Goal: Book appointment/travel/reservation

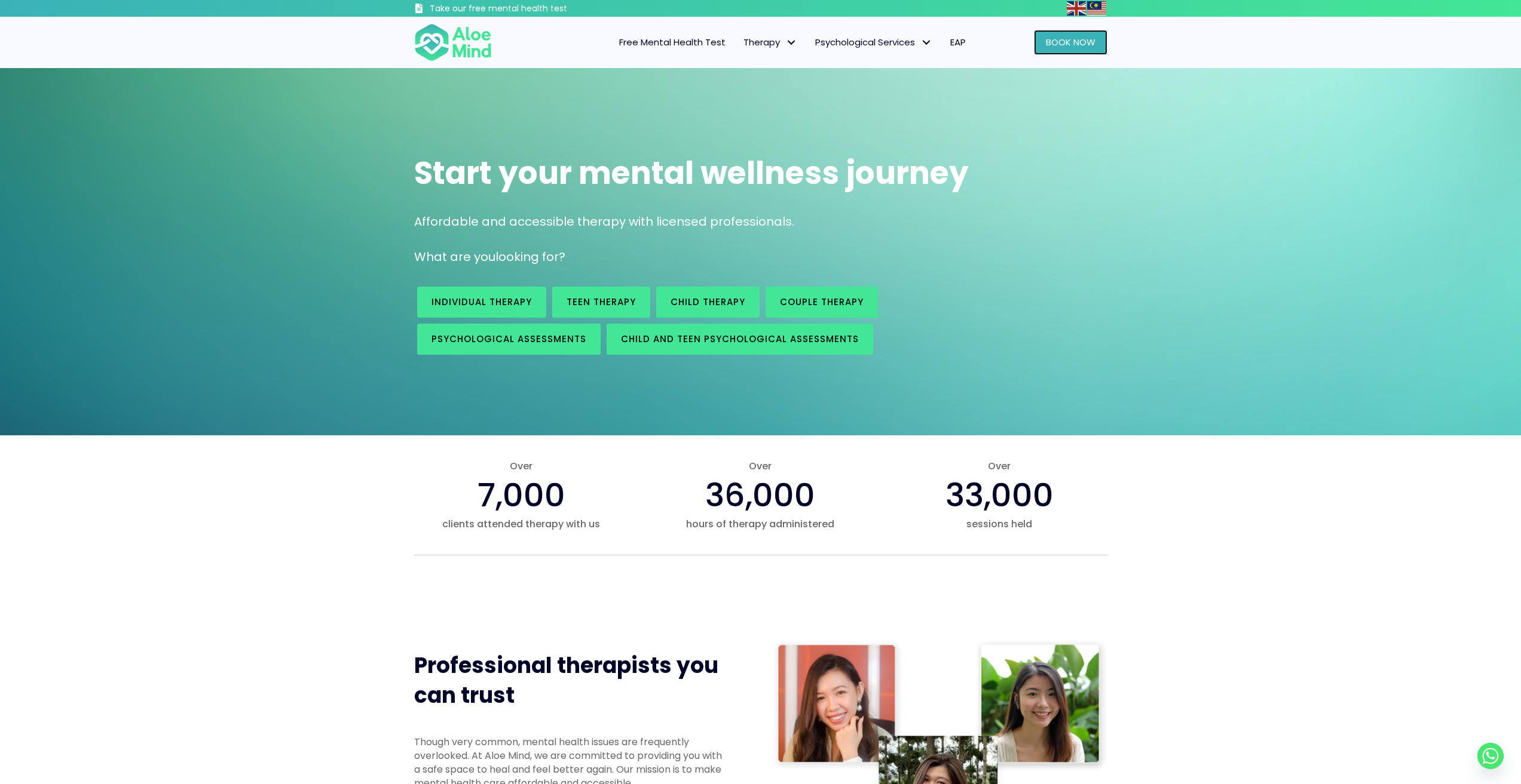
click at [1085, 39] on span "Book Now" at bounding box center [1071, 42] width 50 height 13
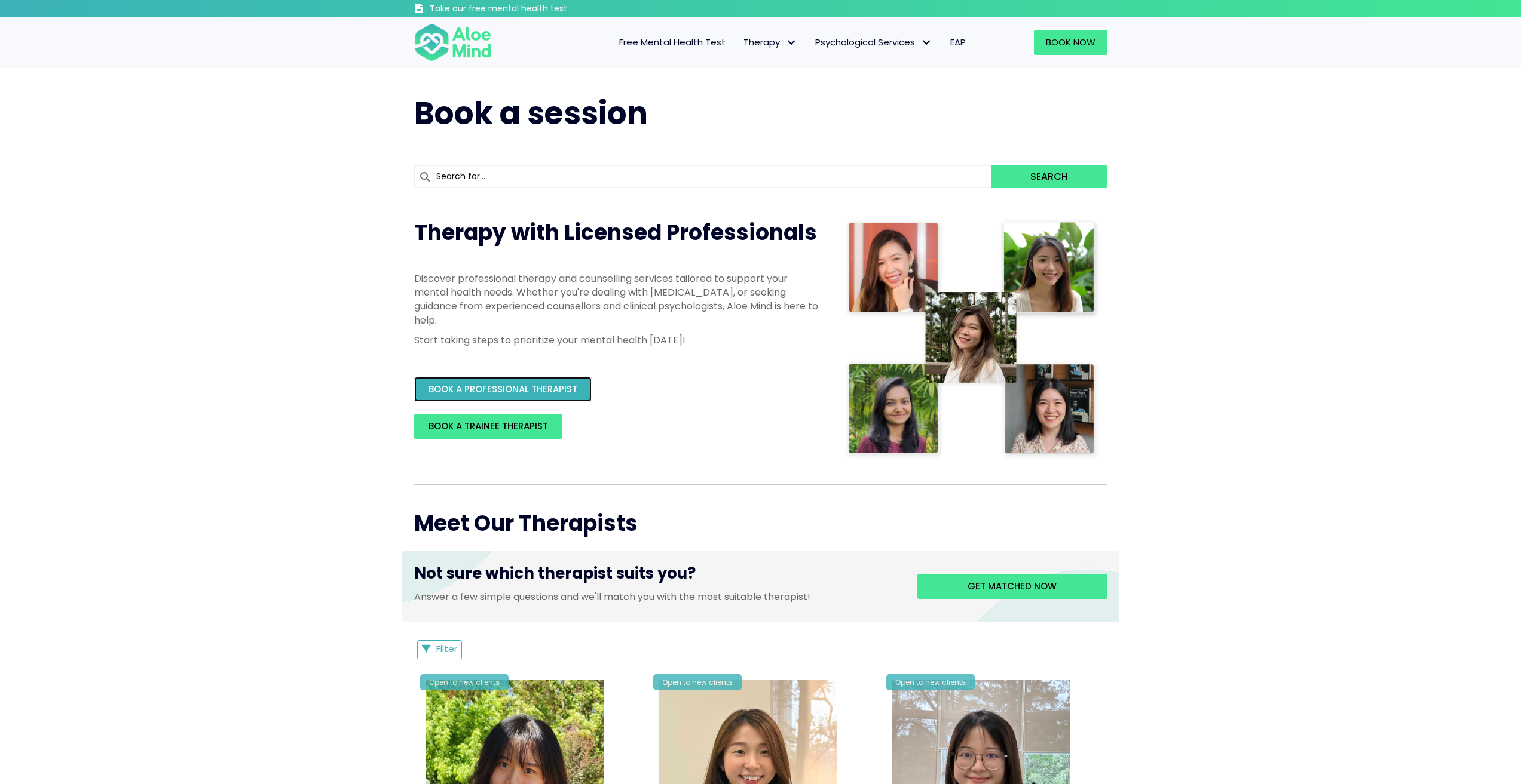
click at [507, 382] on link "BOOK A PROFESSIONAL THERAPIST" at bounding box center [502, 389] width 178 height 25
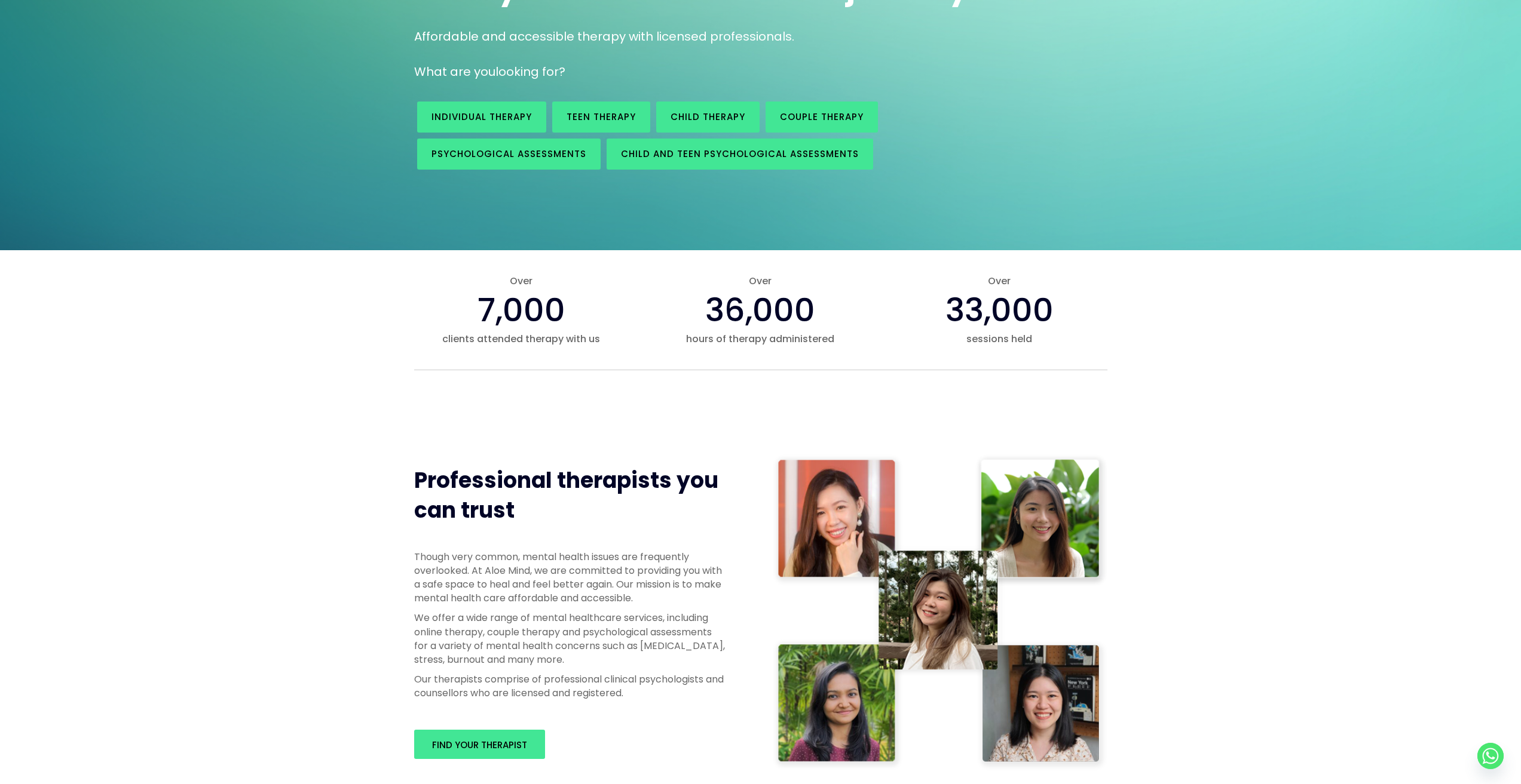
scroll to position [418, 0]
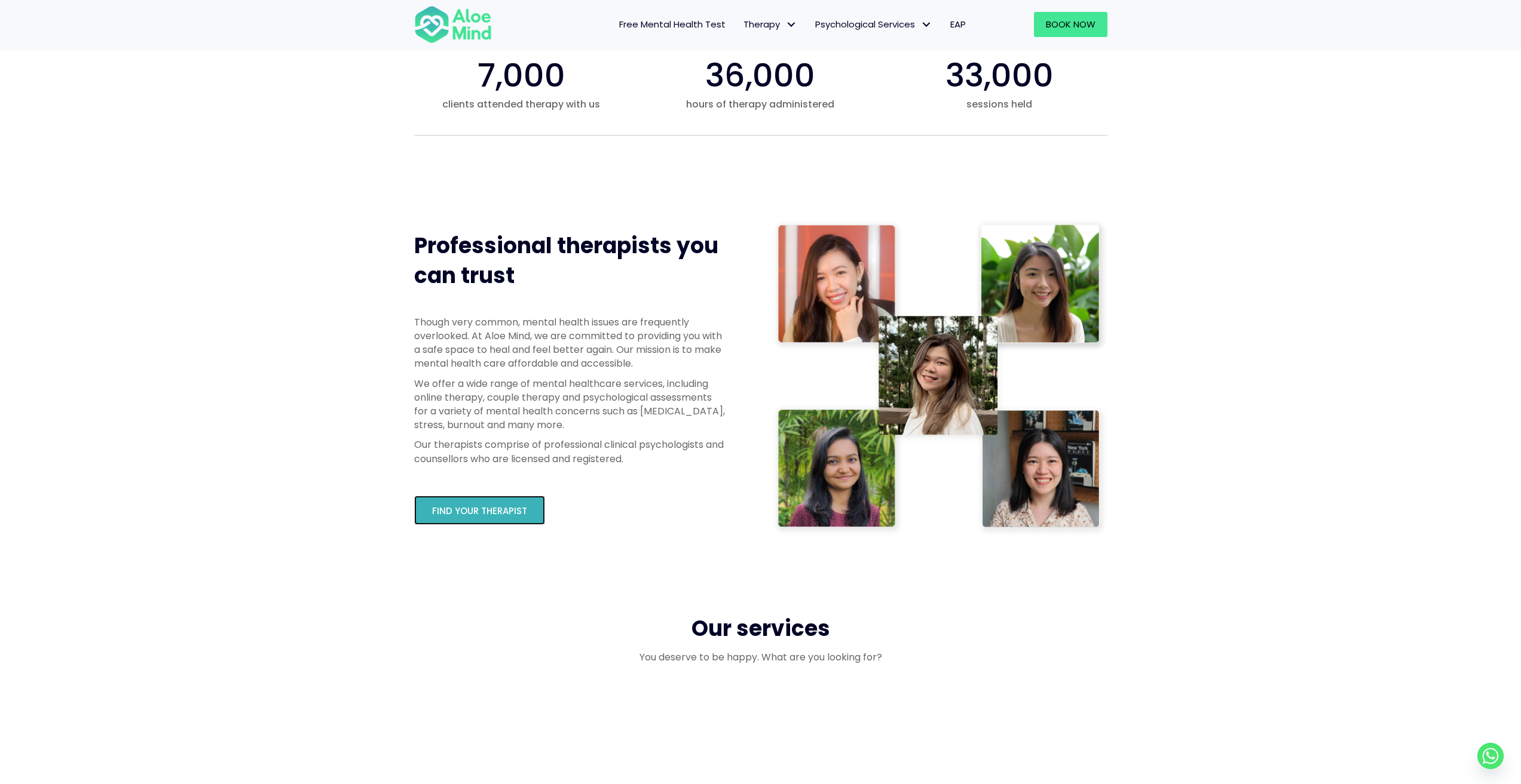
click at [505, 523] on link "Find your therapist" at bounding box center [479, 510] width 131 height 29
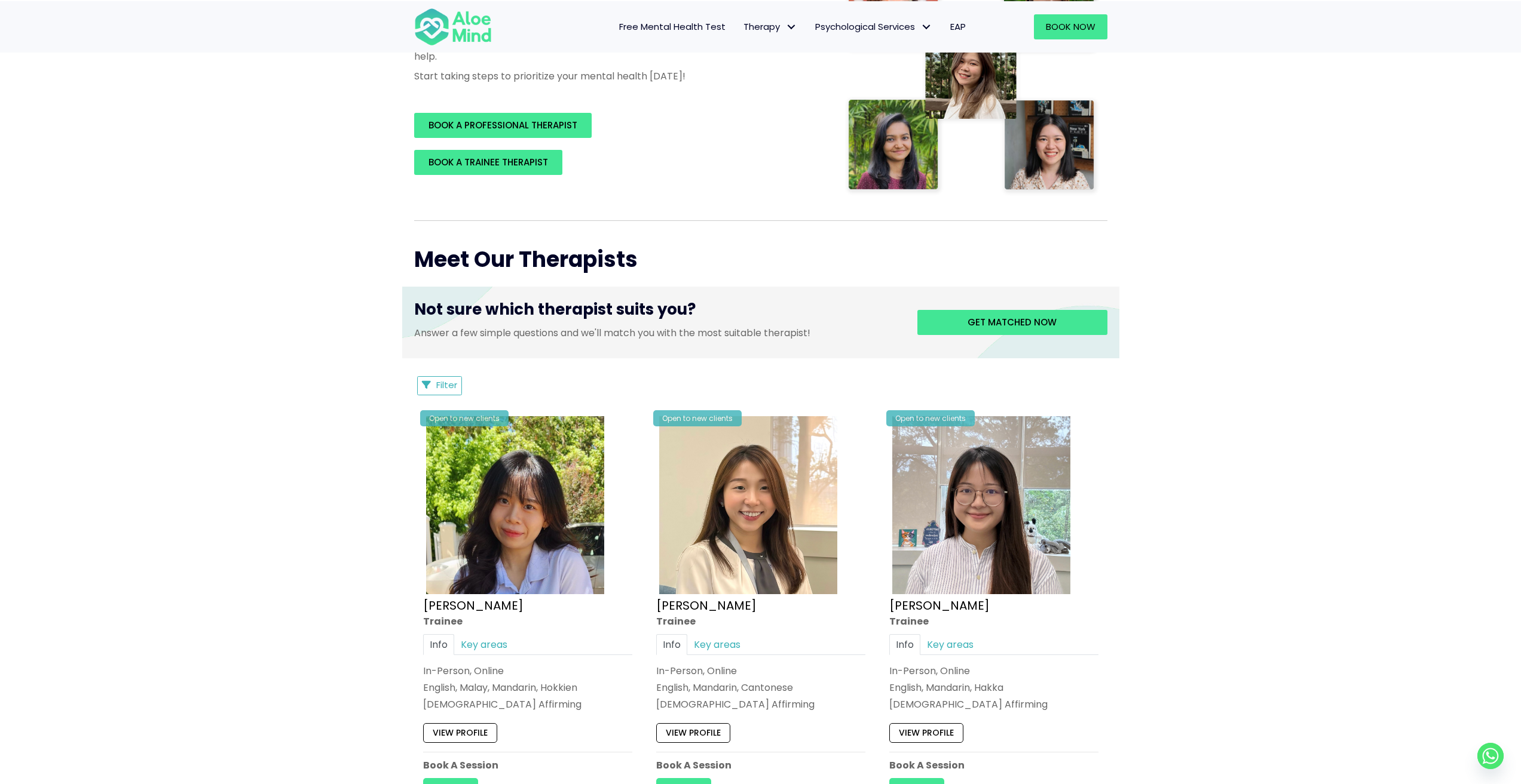
scroll to position [538, 0]
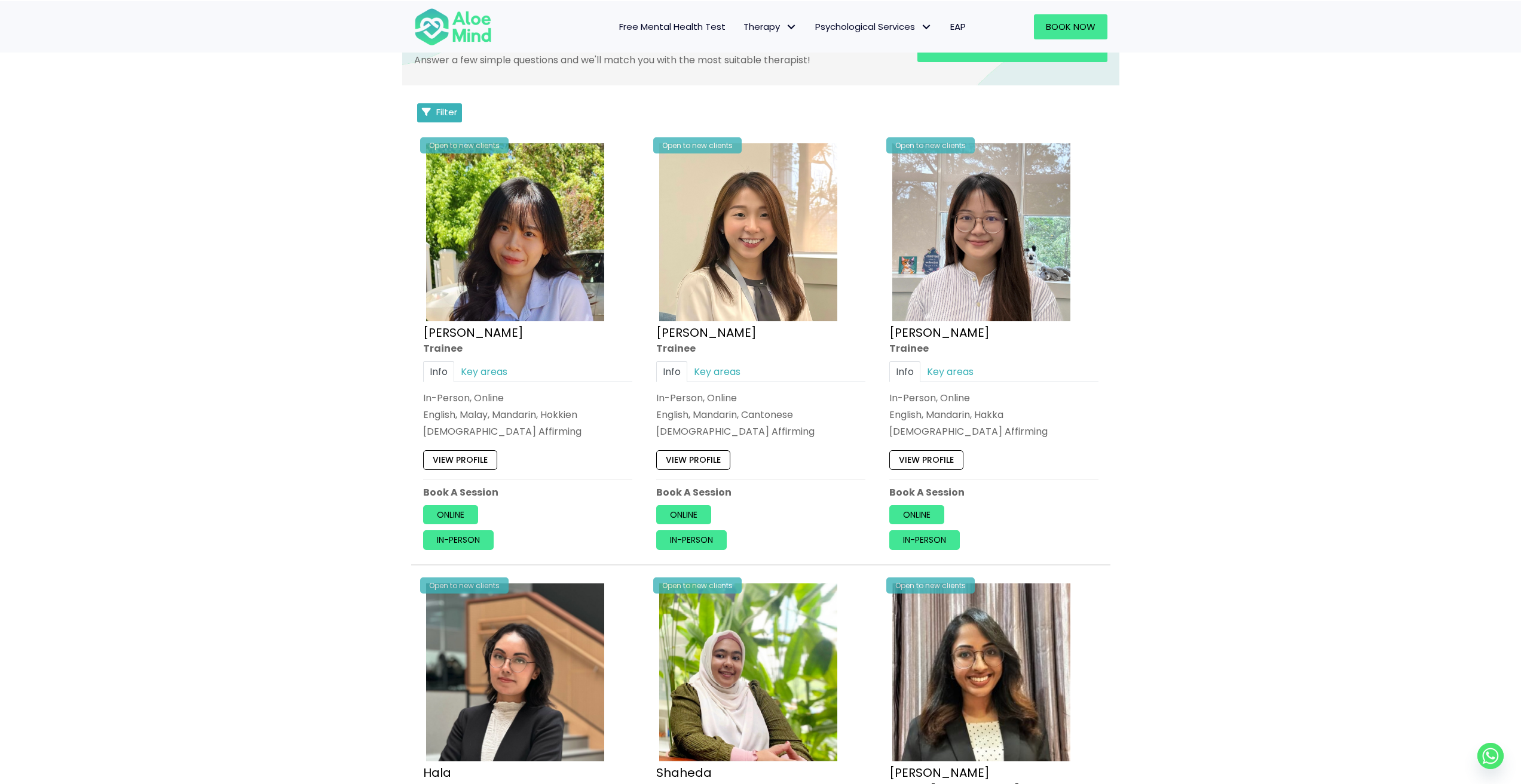
click at [424, 117] on button "Filter" at bounding box center [440, 113] width 45 height 19
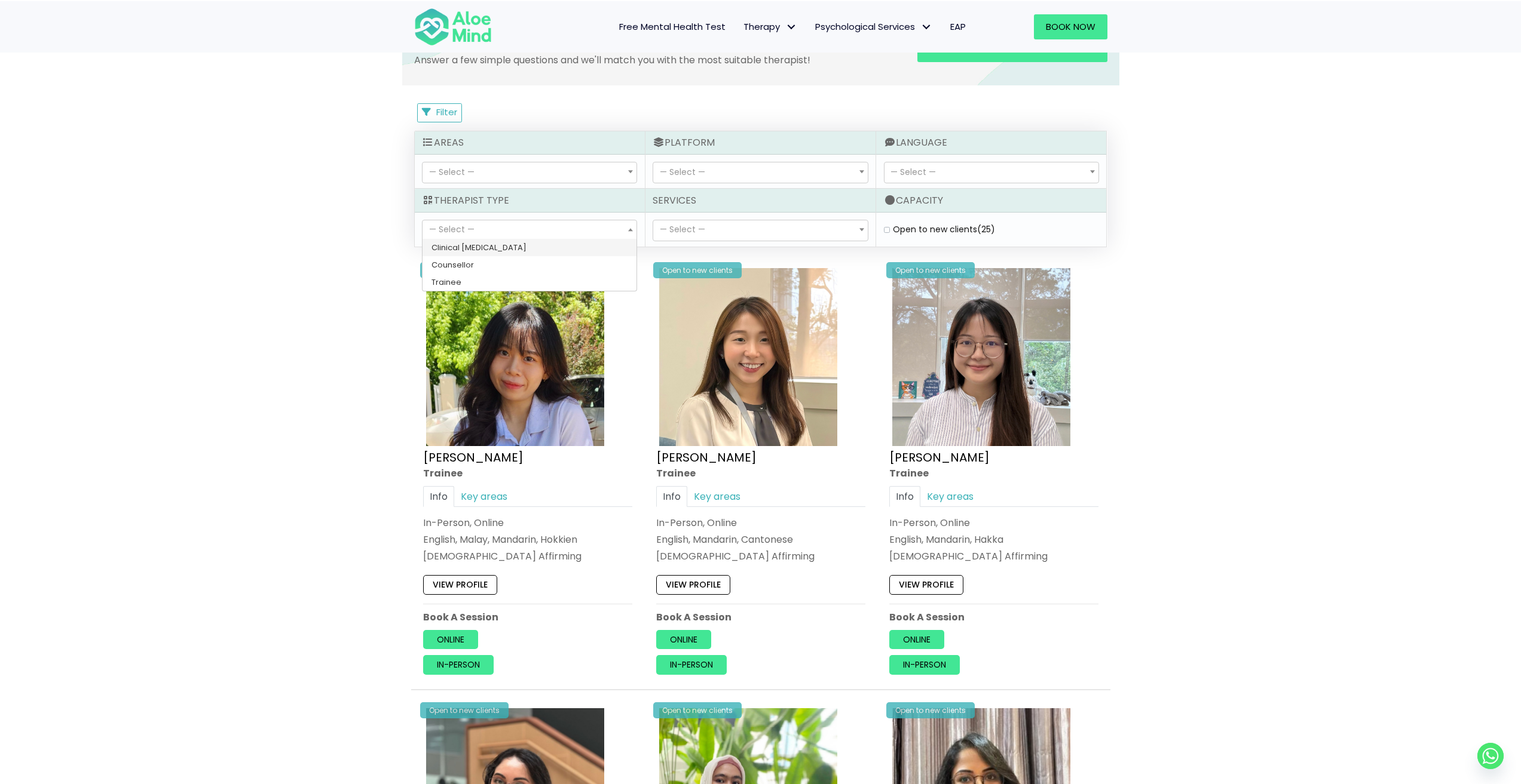
click at [487, 230] on span "— Select —" at bounding box center [529, 230] width 214 height 20
click at [459, 103] on button "Filter" at bounding box center [440, 113] width 45 height 19
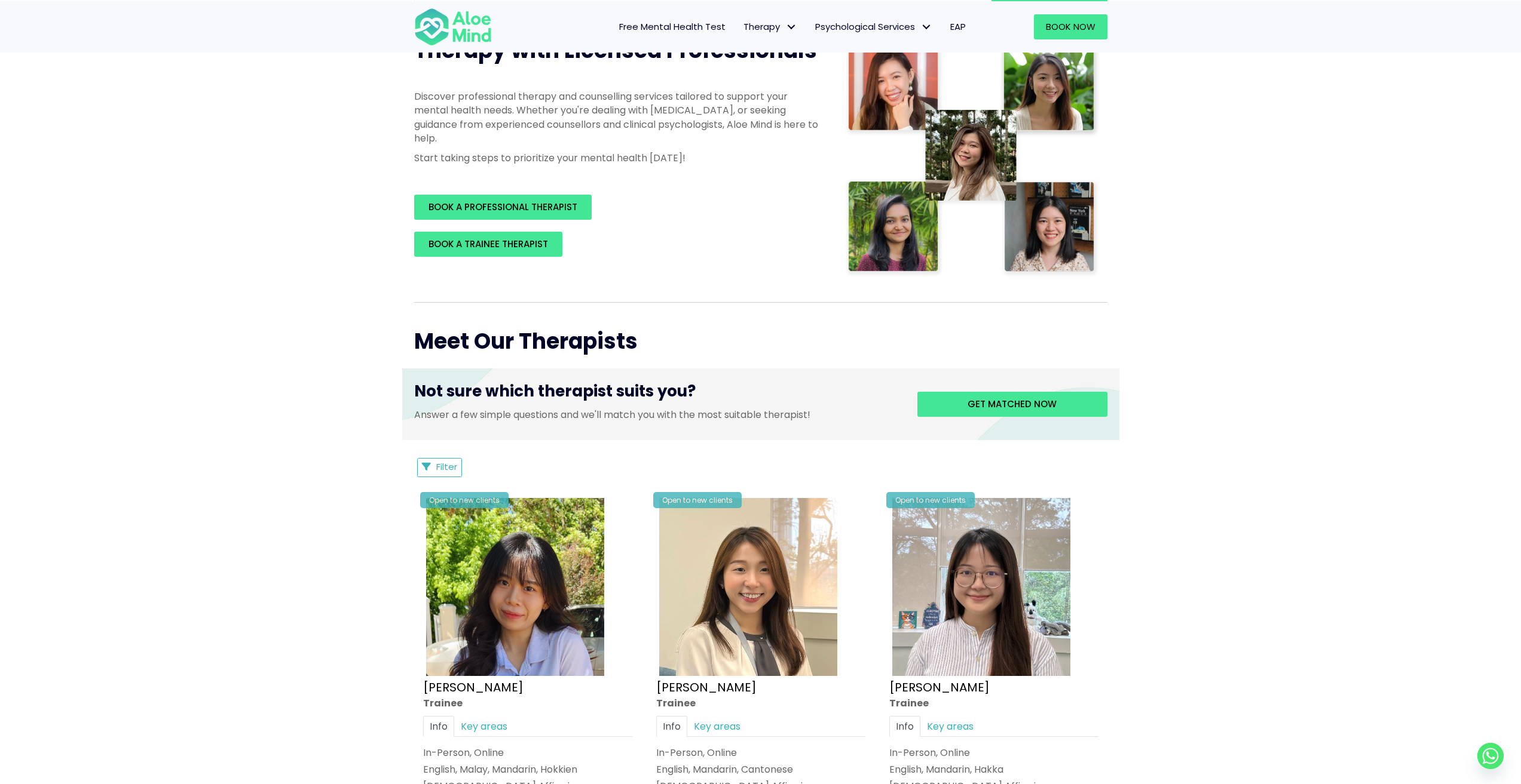
scroll to position [179, 0]
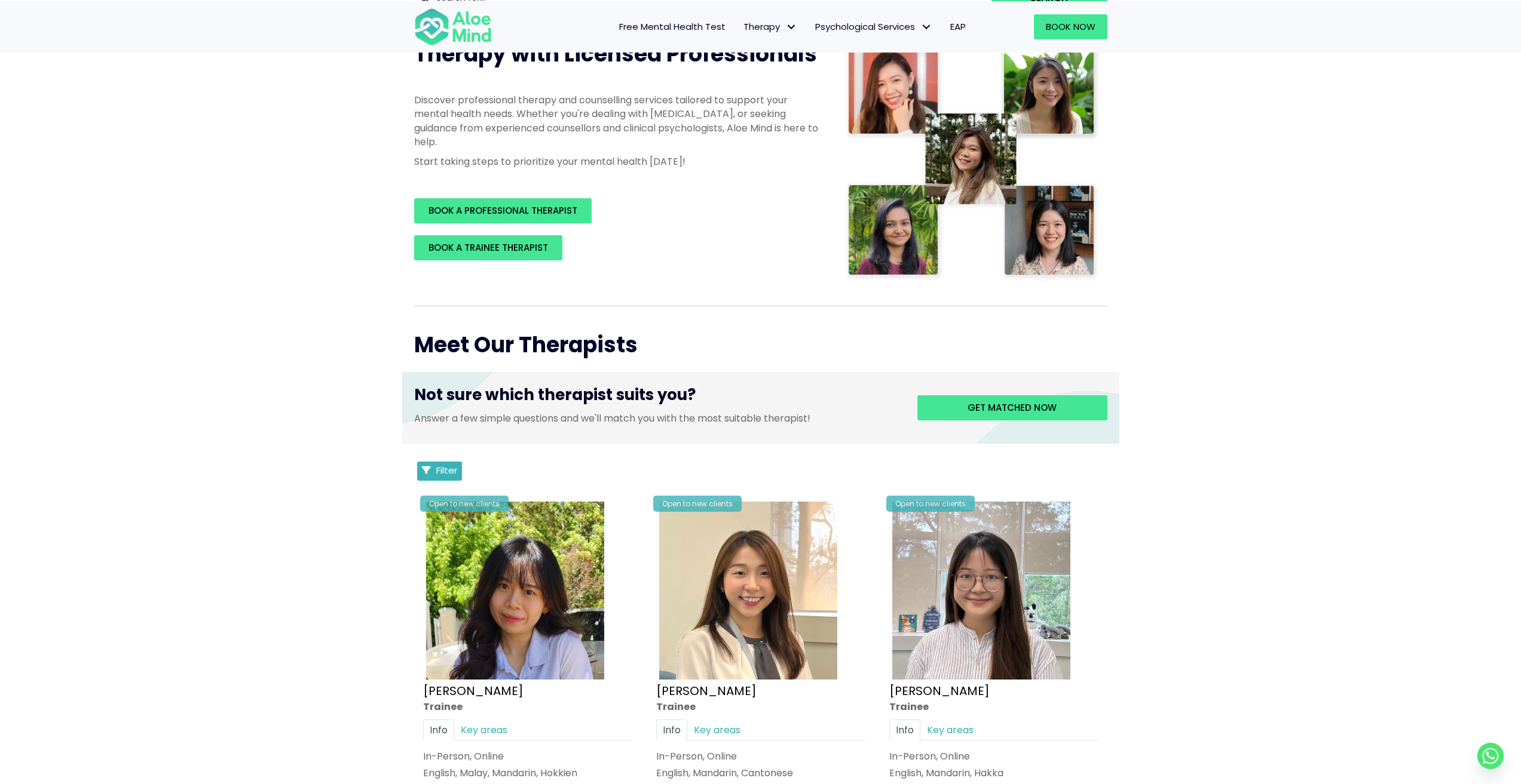
click at [447, 465] on span "Filter" at bounding box center [447, 470] width 21 height 13
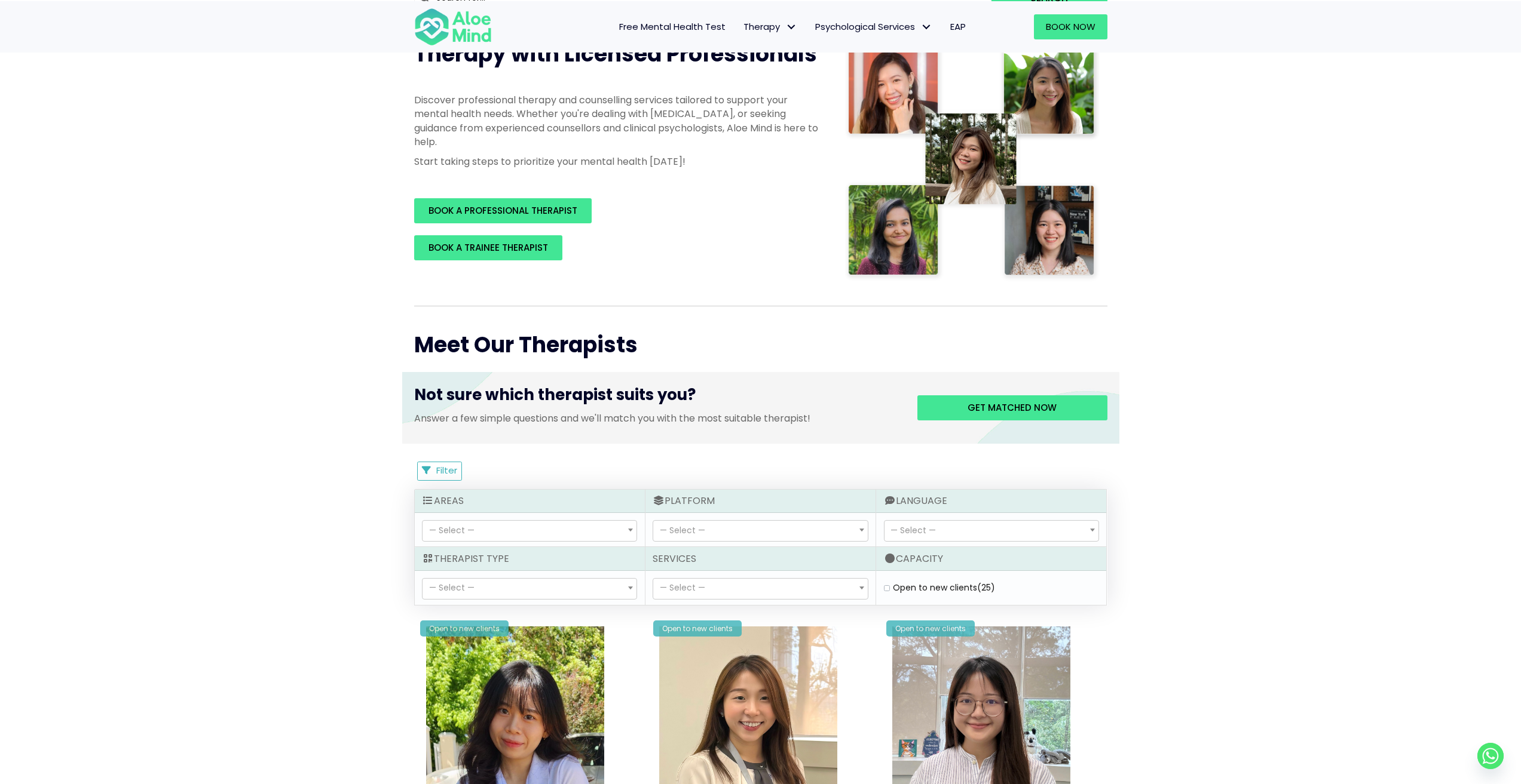
click at [526, 573] on div "— Select — Clinical psychologist Counsellor Trainee — Select —" at bounding box center [530, 588] width 230 height 34
click at [539, 579] on span "— Select —" at bounding box center [529, 588] width 214 height 20
select select "36"
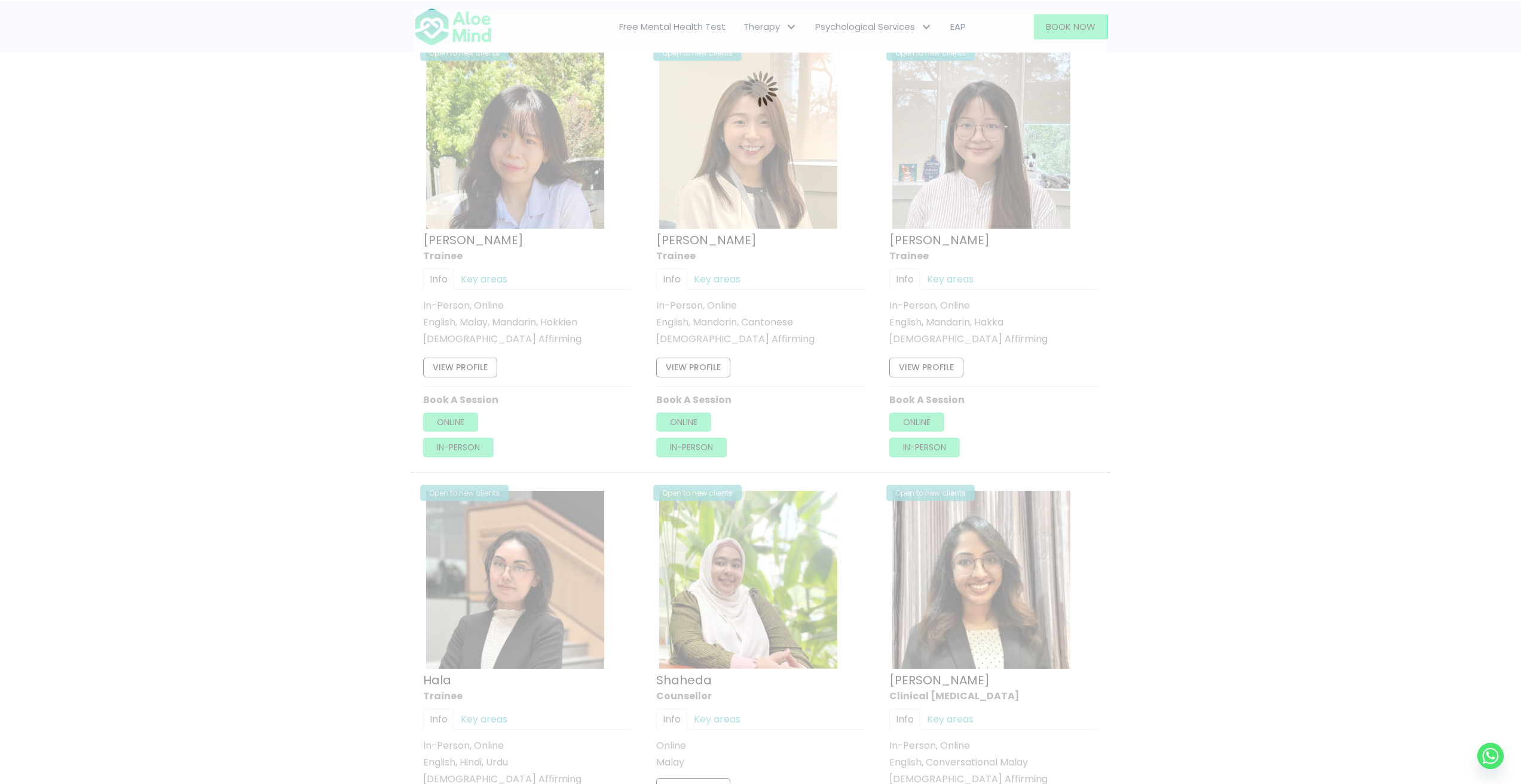
scroll to position [638, 0]
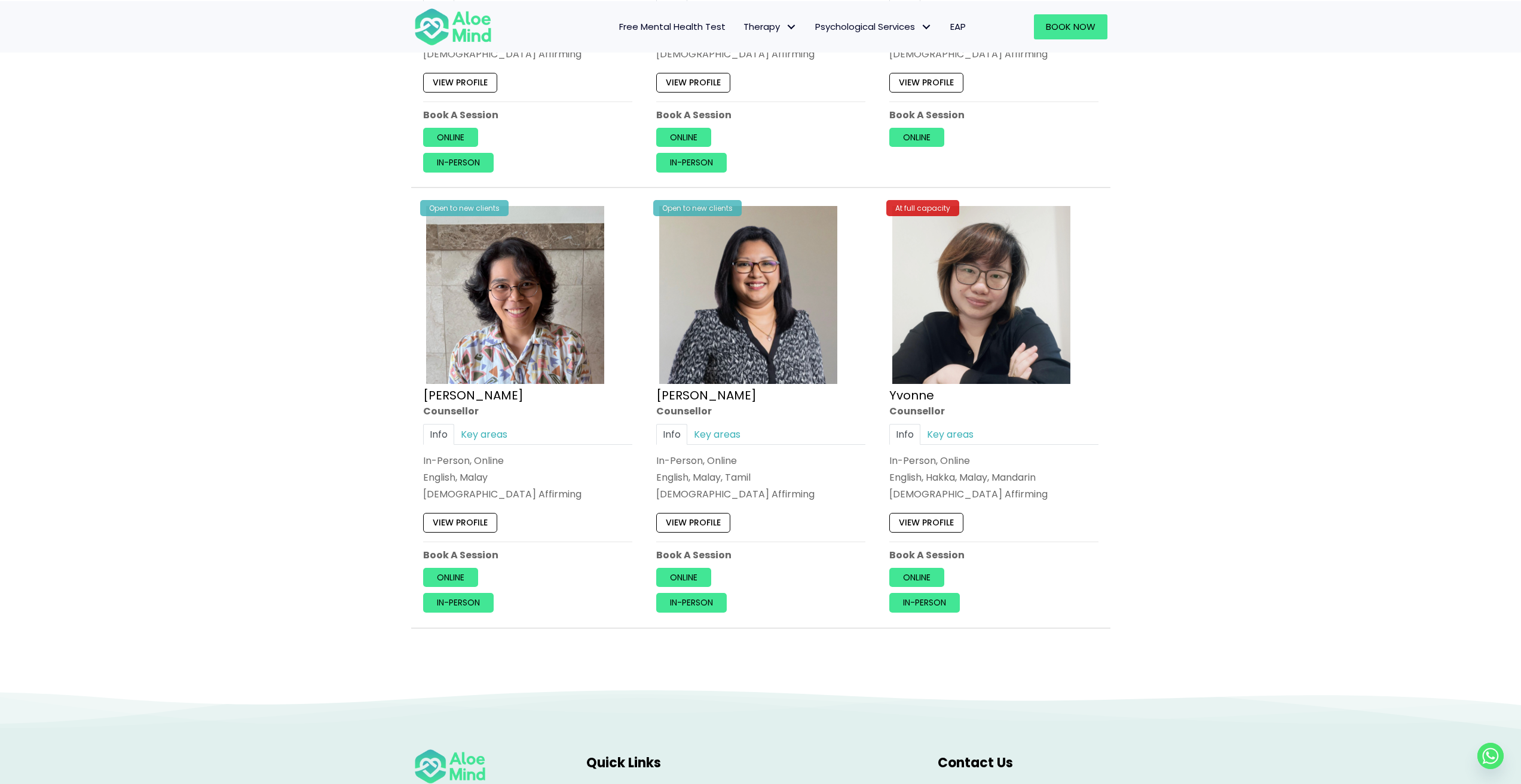
scroll to position [1415, 0]
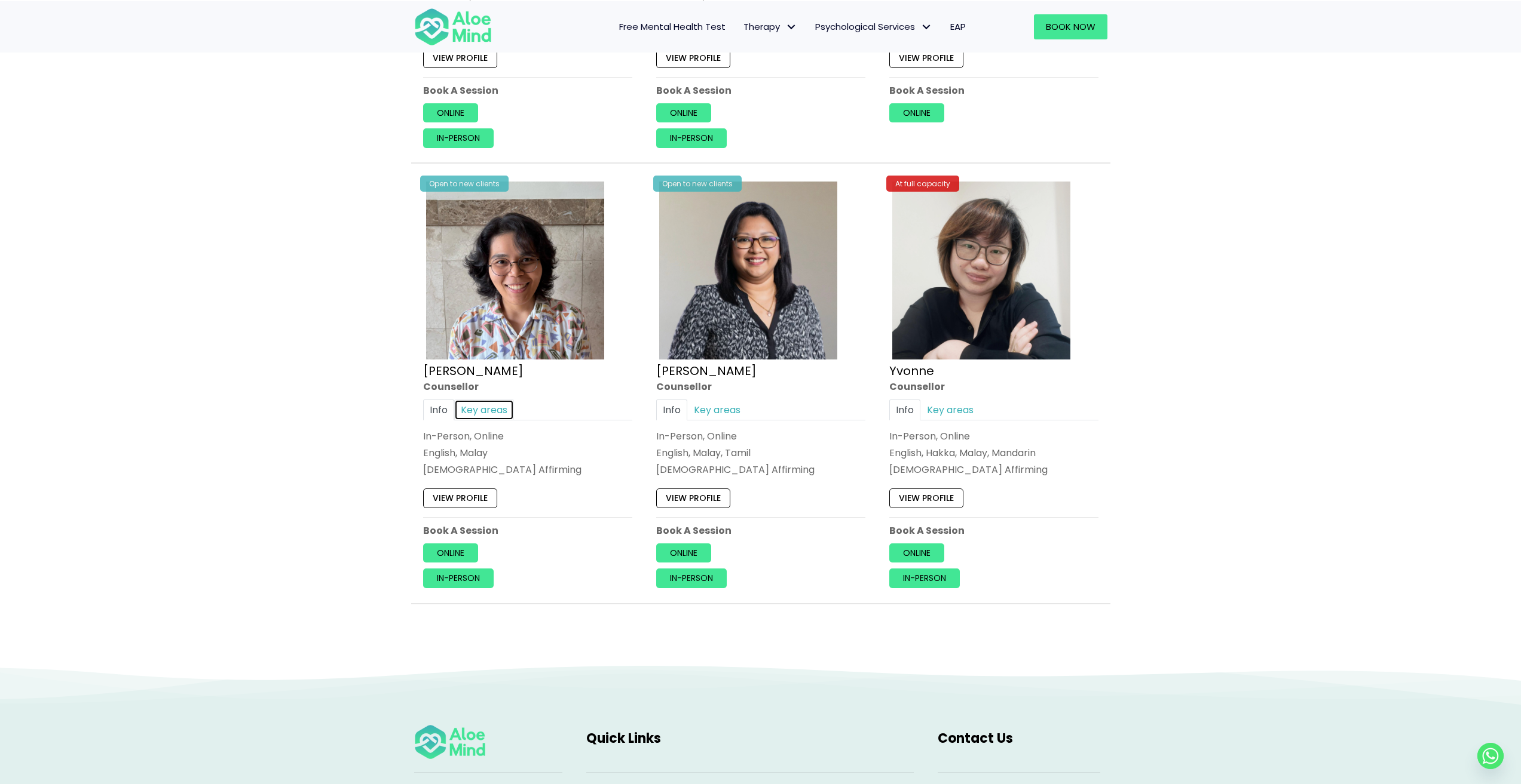
click at [487, 405] on link "Key areas" at bounding box center [484, 410] width 60 height 21
click at [428, 404] on link "Info" at bounding box center [438, 410] width 31 height 21
click at [470, 493] on link "View profile" at bounding box center [460, 498] width 74 height 19
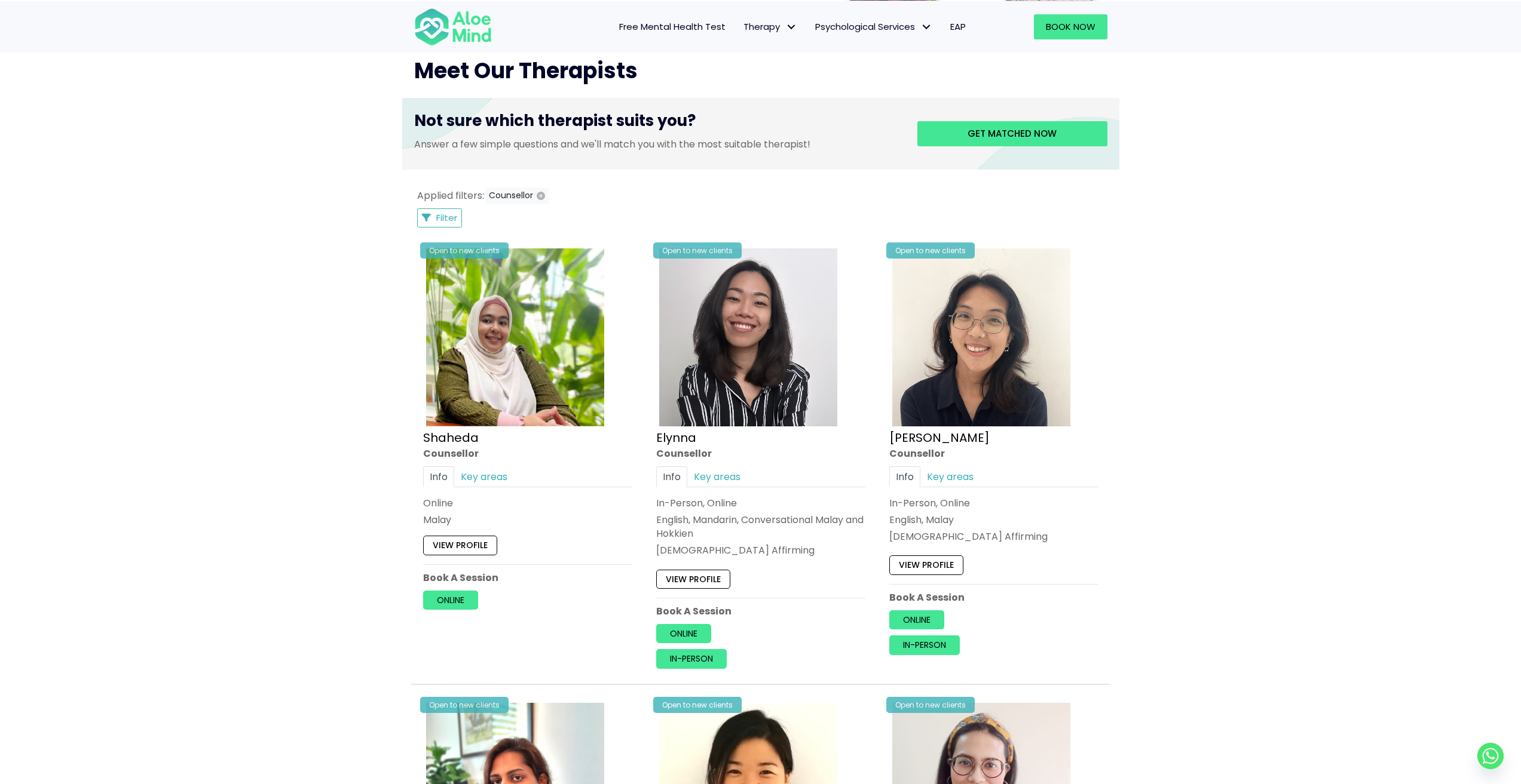
scroll to position [400, 0]
